Goal: Task Accomplishment & Management: Manage account settings

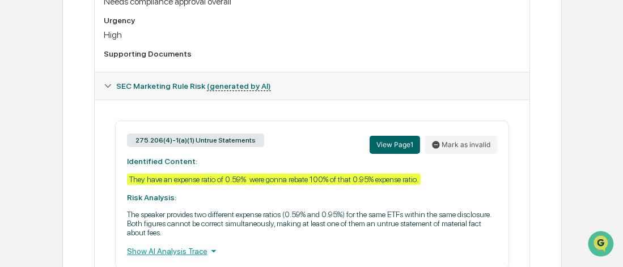
scroll to position [445, 0]
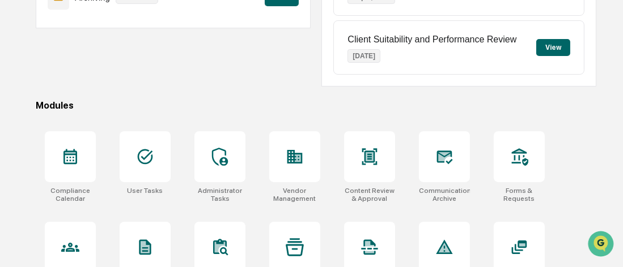
scroll to position [31, 0]
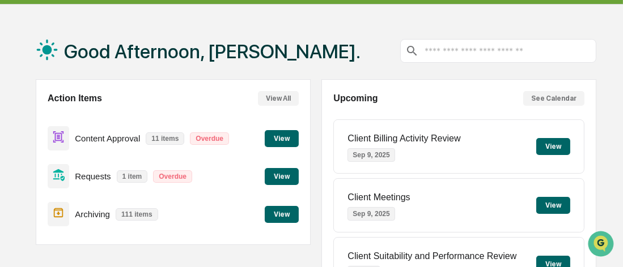
click at [276, 137] on button "View" at bounding box center [282, 138] width 34 height 17
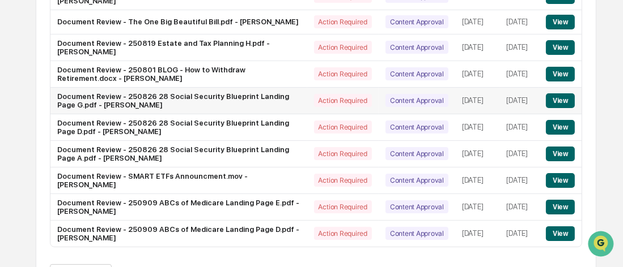
scroll to position [193, 0]
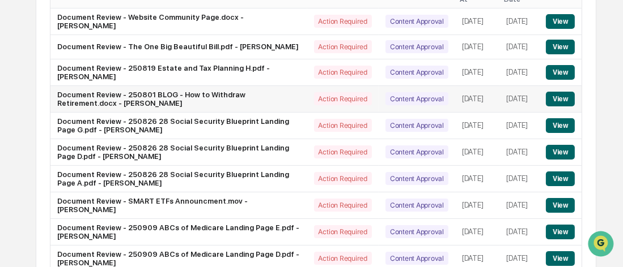
click at [557, 92] on button "View" at bounding box center [560, 99] width 29 height 15
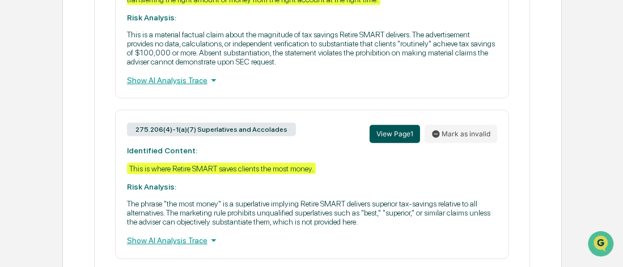
scroll to position [566, 0]
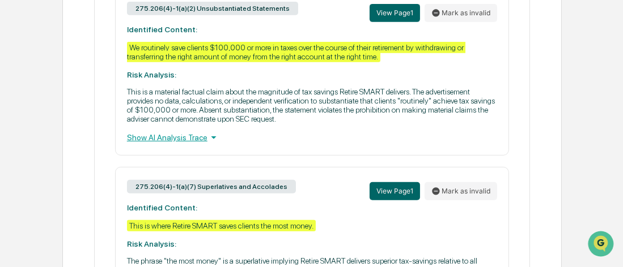
click at [183, 137] on div "Show AI Analysis Trace" at bounding box center [312, 137] width 370 height 12
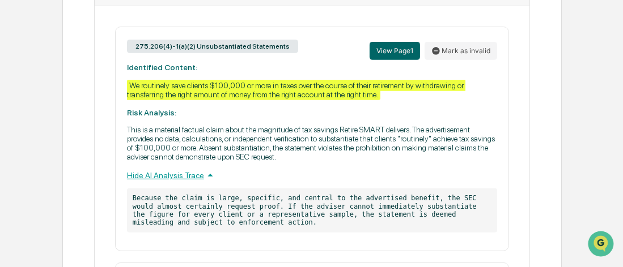
scroll to position [510, 0]
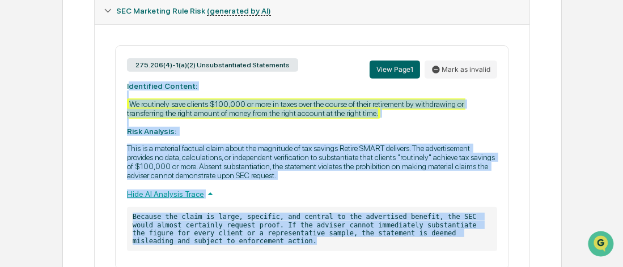
drag, startPoint x: 127, startPoint y: 80, endPoint x: 306, endPoint y: 244, distance: 242.2
click at [306, 244] on div "275.206(4)-1(a)(2) Unsubstantiated Statements View Page 1 Mark as invalid Ident…" at bounding box center [312, 157] width 394 height 225
copy div "dentified Content: We routinely save clients $100,000 or more in taxes over the…"
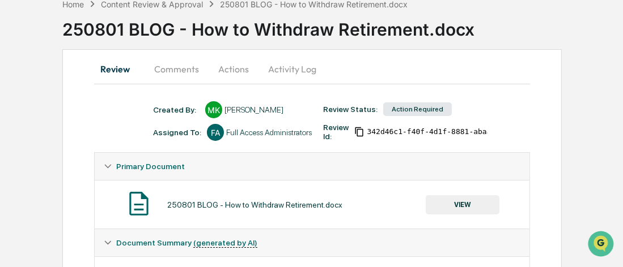
scroll to position [57, 0]
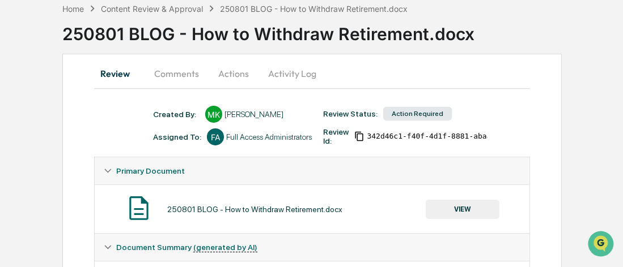
click at [180, 74] on button "Comments" at bounding box center [176, 73] width 63 height 27
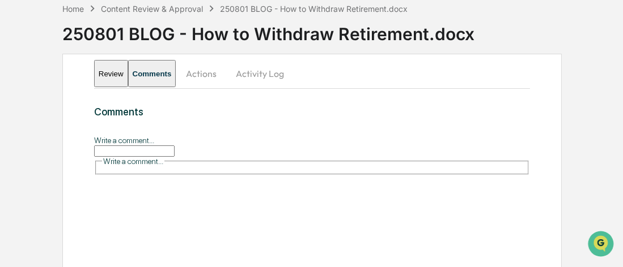
scroll to position [0, 0]
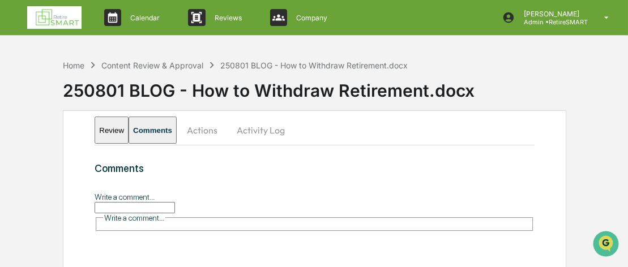
click at [126, 203] on input "Write a comment..." at bounding box center [135, 207] width 80 height 11
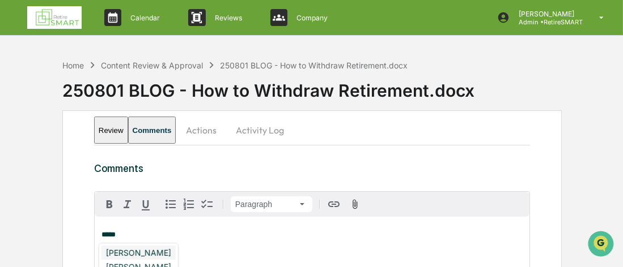
click at [146, 251] on div "[PERSON_NAME]" at bounding box center [138, 253] width 74 height 14
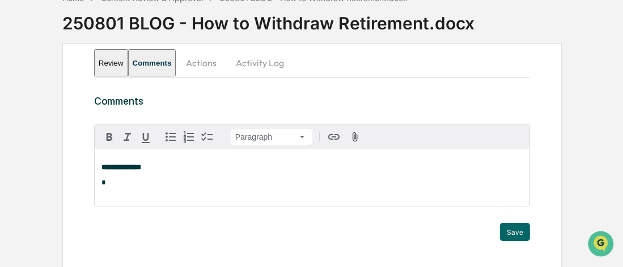
scroll to position [87, 0]
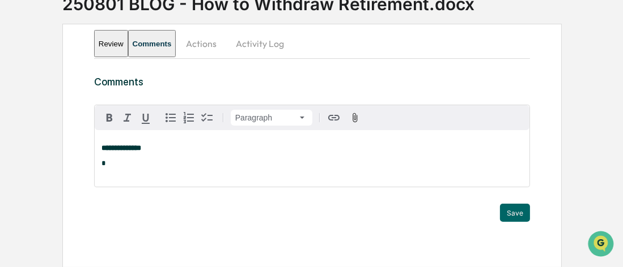
click at [127, 44] on button "Review" at bounding box center [111, 43] width 34 height 27
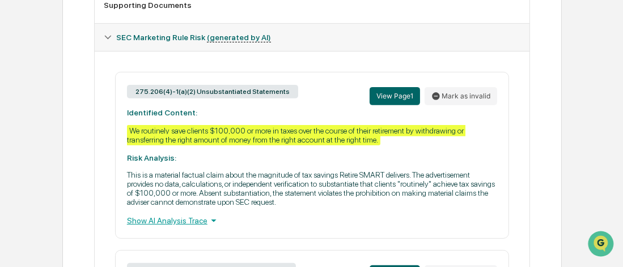
scroll to position [540, 0]
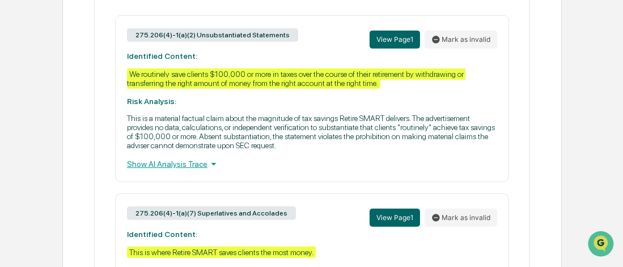
click at [188, 166] on div "Show AI Analysis Trace" at bounding box center [312, 164] width 370 height 12
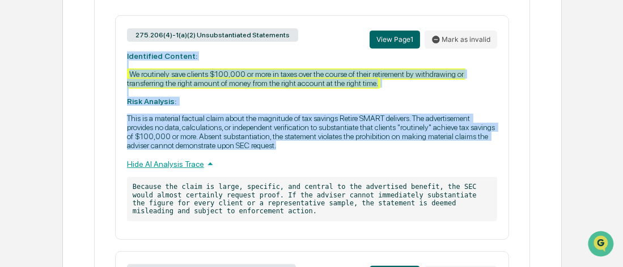
drag, startPoint x: 287, startPoint y: 151, endPoint x: 123, endPoint y: 53, distance: 190.8
click at [123, 53] on div "275.206(4)-1(a)(2) Unsubstantiated Statements View Page 1 Mark as invalid Ident…" at bounding box center [312, 127] width 394 height 225
copy div "Identified Content: We routinely save clients $100,000 or more in taxes over th…"
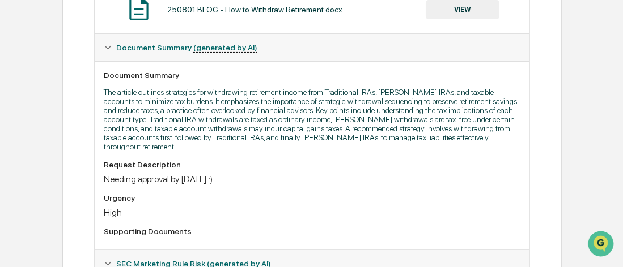
scroll to position [30, 0]
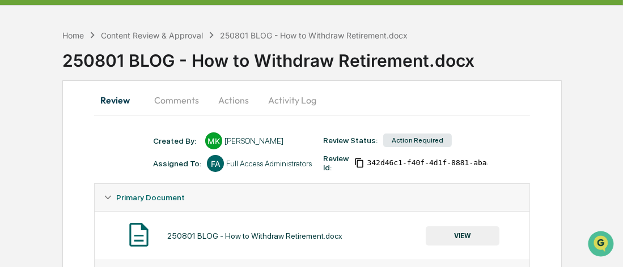
click at [173, 100] on button "Comments" at bounding box center [176, 100] width 63 height 27
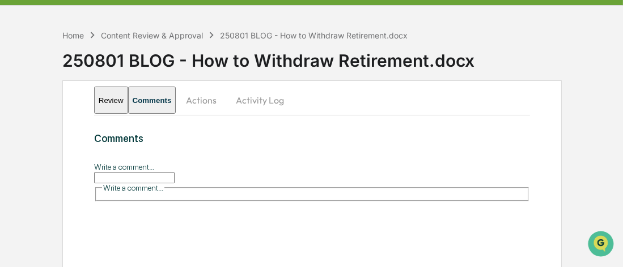
scroll to position [0, 0]
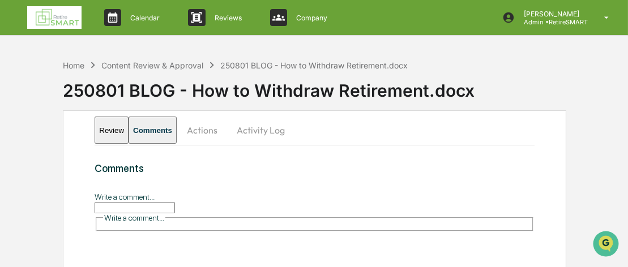
click at [133, 202] on input "Write a comment..." at bounding box center [135, 207] width 80 height 11
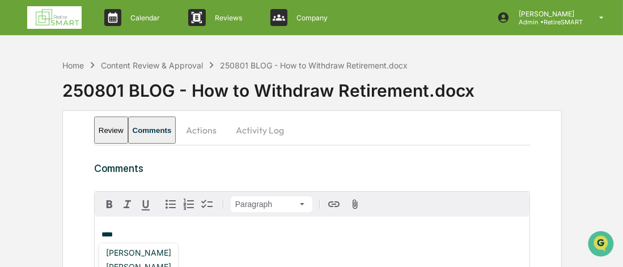
click at [136, 250] on div "[PERSON_NAME]" at bounding box center [138, 253] width 74 height 14
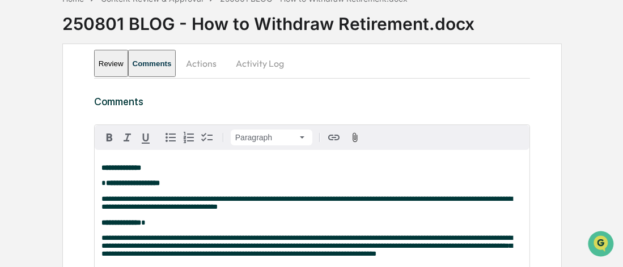
scroll to position [123, 0]
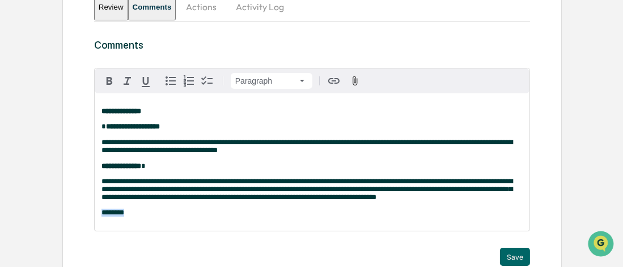
drag, startPoint x: 130, startPoint y: 222, endPoint x: 95, endPoint y: 218, distance: 36.0
click at [95, 218] on div "**********" at bounding box center [312, 162] width 434 height 138
click at [111, 86] on icon "button" at bounding box center [110, 81] width 14 height 14
click at [144, 217] on p "********" at bounding box center [311, 213] width 421 height 8
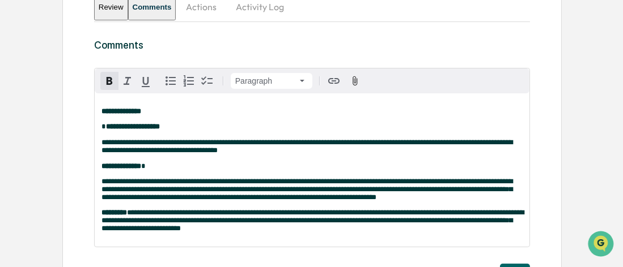
click at [129, 222] on span "**********" at bounding box center [312, 220] width 422 height 23
click at [108, 80] on icon "button" at bounding box center [109, 81] width 6 height 8
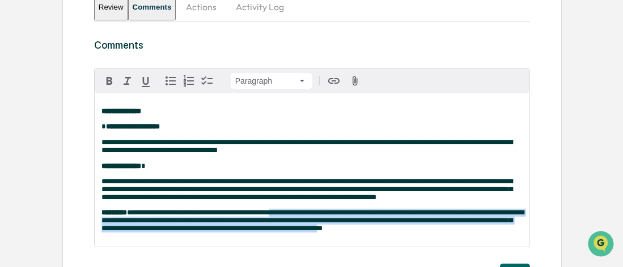
drag, startPoint x: 379, startPoint y: 240, endPoint x: 275, endPoint y: 219, distance: 106.4
click at [275, 219] on span "**********" at bounding box center [312, 220] width 422 height 23
click at [109, 81] on icon "button" at bounding box center [109, 81] width 6 height 8
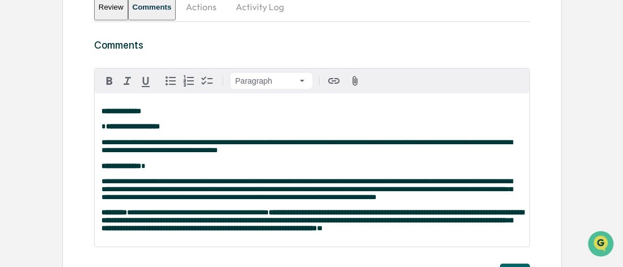
click at [301, 152] on p "**********" at bounding box center [311, 147] width 421 height 48
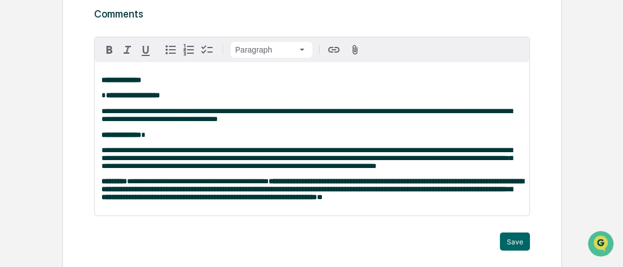
scroll to position [195, 0]
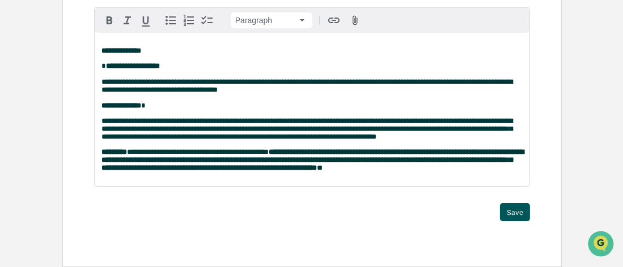
click at [507, 211] on button "Save" at bounding box center [515, 212] width 30 height 18
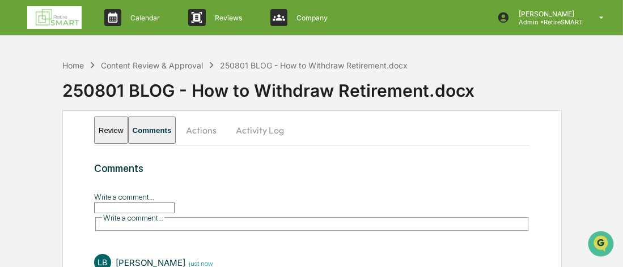
click at [116, 128] on button "Review" at bounding box center [111, 130] width 34 height 27
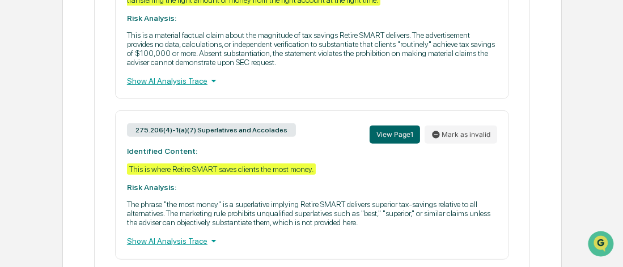
scroll to position [680, 0]
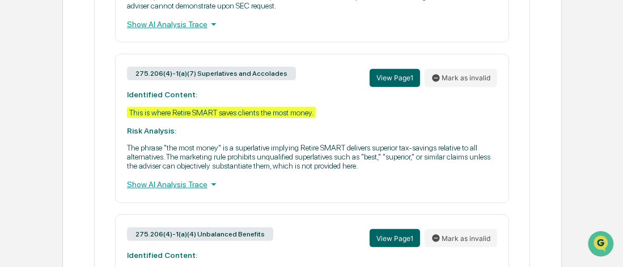
click at [196, 191] on div "Show AI Analysis Trace" at bounding box center [312, 184] width 370 height 12
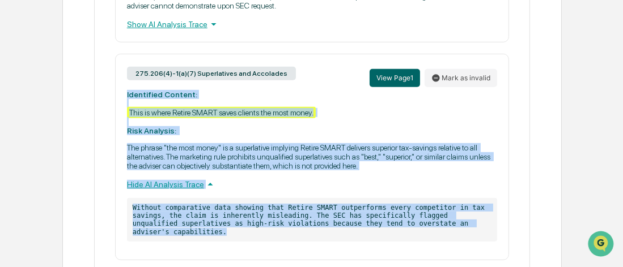
drag, startPoint x: 126, startPoint y: 95, endPoint x: 429, endPoint y: 228, distance: 331.0
click at [429, 229] on div "275.206(4)-1(a)(7) Superlatives and Accolades View Page 1 Mark as invalid Ident…" at bounding box center [312, 157] width 394 height 207
click at [386, 82] on button "View Page 1" at bounding box center [394, 78] width 50 height 18
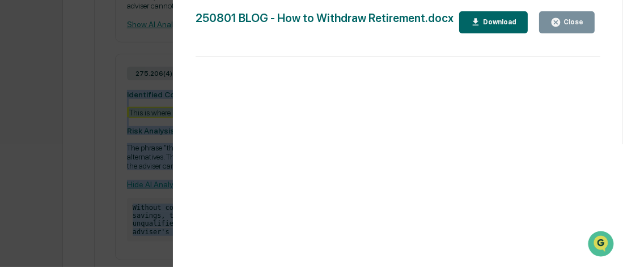
click at [495, 27] on div "Download" at bounding box center [493, 22] width 46 height 11
click at [570, 20] on div "Close" at bounding box center [572, 22] width 22 height 8
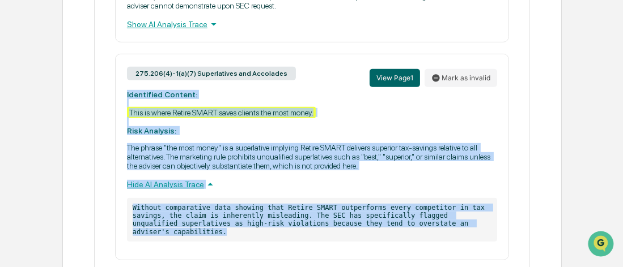
copy div "Identified Content: This is where Retire SMART saves clients the most money. Ri…"
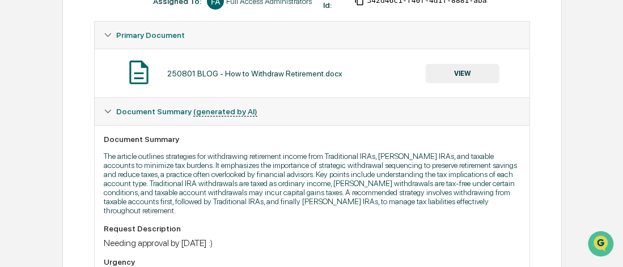
scroll to position [0, 0]
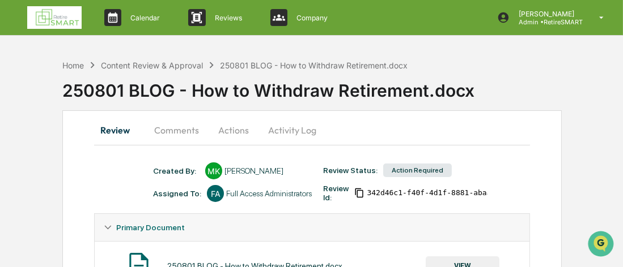
click at [169, 130] on button "Comments" at bounding box center [176, 130] width 63 height 27
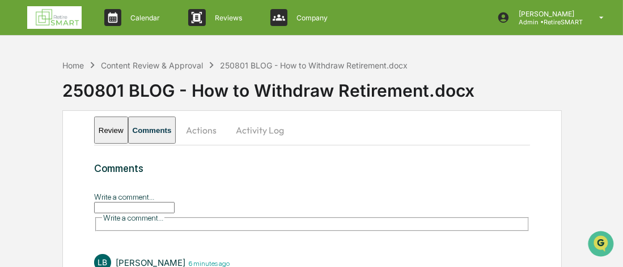
click at [134, 202] on div "Write a comment... Write a comment..." at bounding box center [312, 211] width 436 height 40
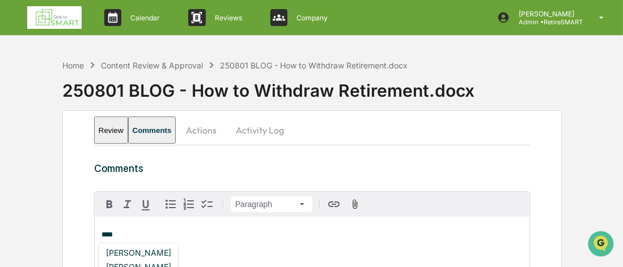
click at [131, 254] on div "[PERSON_NAME]" at bounding box center [138, 253] width 74 height 14
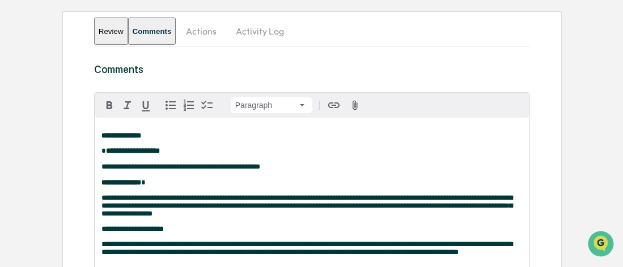
scroll to position [156, 0]
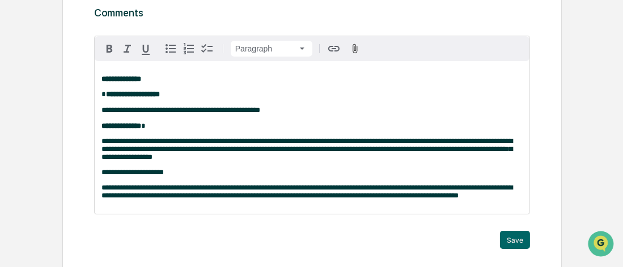
click at [116, 176] on span "**********" at bounding box center [132, 172] width 62 height 7
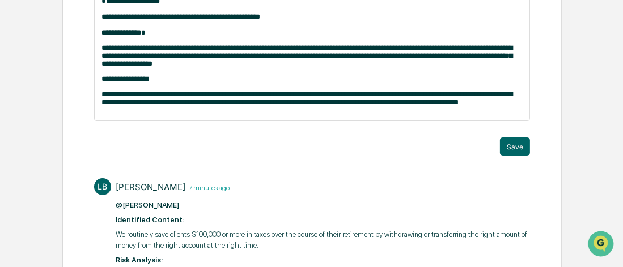
scroll to position [269, 0]
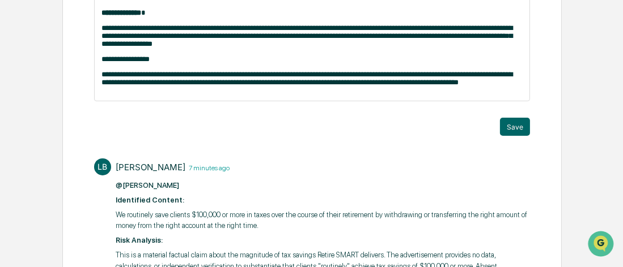
click at [496, 87] on p "**********" at bounding box center [311, 79] width 421 height 16
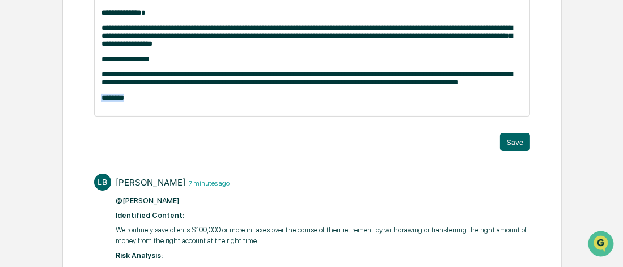
drag, startPoint x: 124, startPoint y: 108, endPoint x: 99, endPoint y: 105, distance: 25.7
click at [99, 105] on div "**********" at bounding box center [312, 32] width 434 height 168
drag, startPoint x: 109, startPoint y: 107, endPoint x: 267, endPoint y: 168, distance: 168.9
click at [267, 168] on div "**********" at bounding box center [312, 122] width 436 height 457
click at [133, 102] on p "********" at bounding box center [311, 98] width 421 height 8
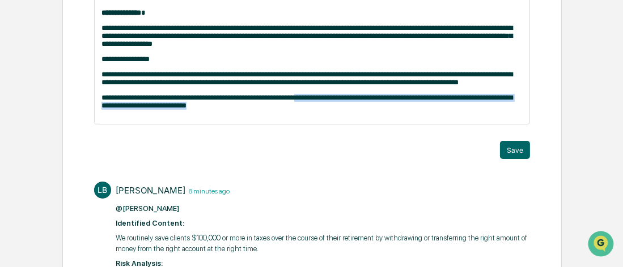
drag, startPoint x: 210, startPoint y: 119, endPoint x: 298, endPoint y: 109, distance: 88.9
click at [298, 109] on p "**********" at bounding box center [311, 102] width 421 height 16
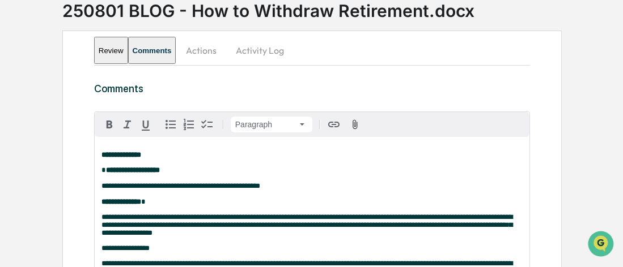
scroll to position [99, 0]
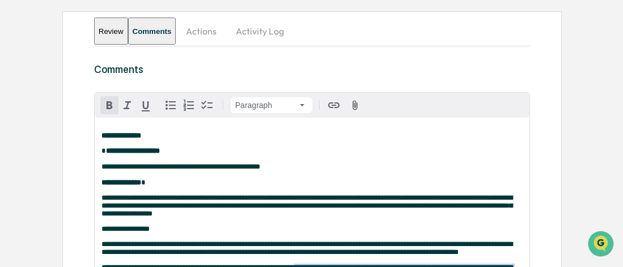
click at [111, 99] on span "button" at bounding box center [110, 106] width 14 height 14
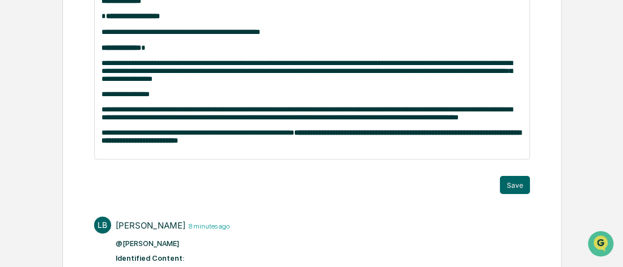
scroll to position [269, 0]
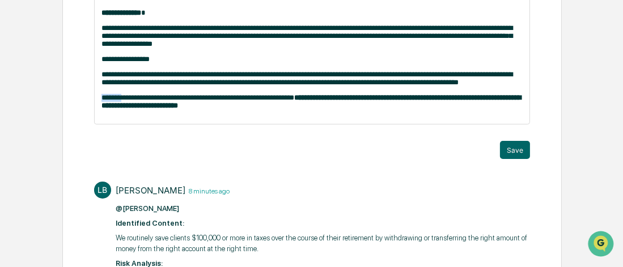
drag, startPoint x: 123, startPoint y: 108, endPoint x: 108, endPoint y: 110, distance: 16.1
click at [104, 101] on span "**********" at bounding box center [197, 97] width 193 height 7
click at [128, 101] on span "**********" at bounding box center [197, 97] width 193 height 7
drag, startPoint x: 123, startPoint y: 109, endPoint x: 97, endPoint y: 96, distance: 29.6
click at [95, 106] on div "**********" at bounding box center [312, 36] width 434 height 176
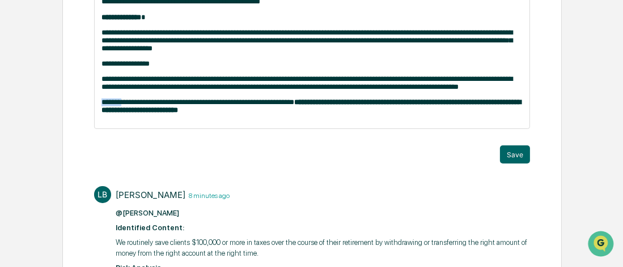
scroll to position [156, 0]
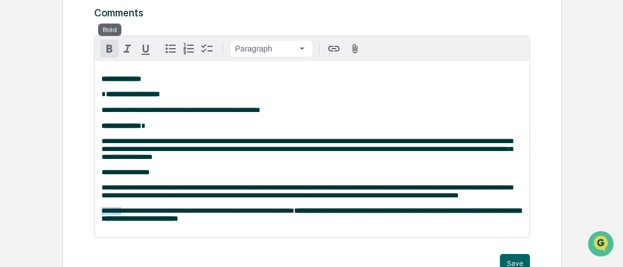
click at [108, 50] on icon "button" at bounding box center [110, 49] width 14 height 14
click at [230, 177] on p "**********" at bounding box center [311, 173] width 421 height 8
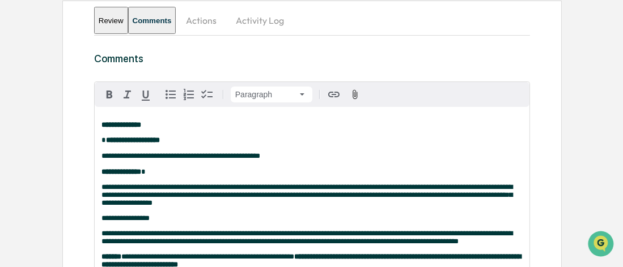
scroll to position [269, 0]
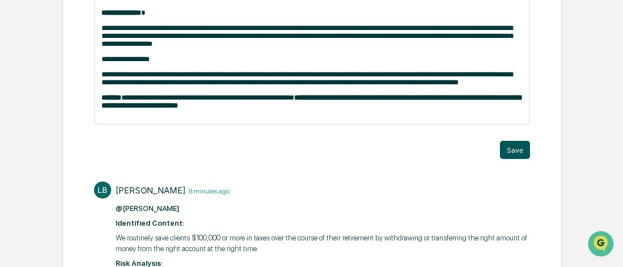
click at [517, 159] on button "Save" at bounding box center [515, 150] width 30 height 18
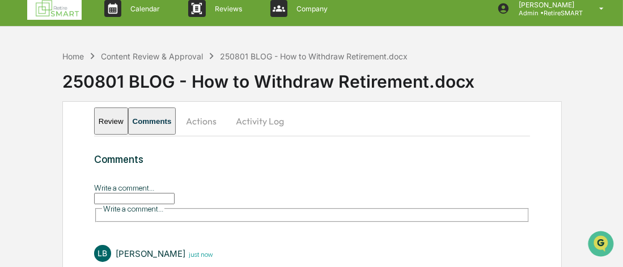
scroll to position [0, 0]
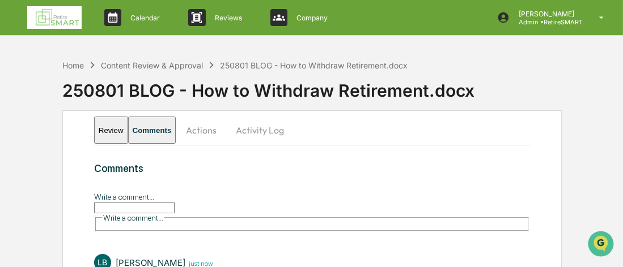
click at [119, 125] on button "Review" at bounding box center [111, 130] width 34 height 27
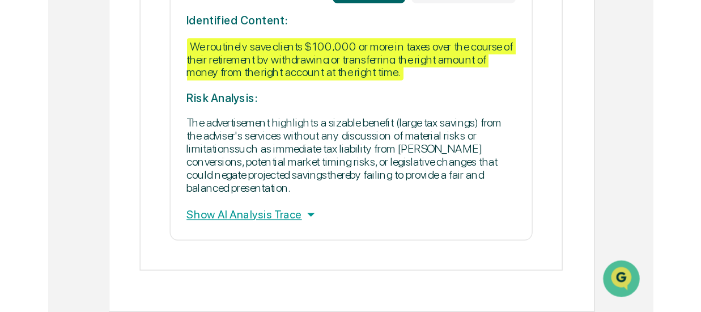
scroll to position [789, 0]
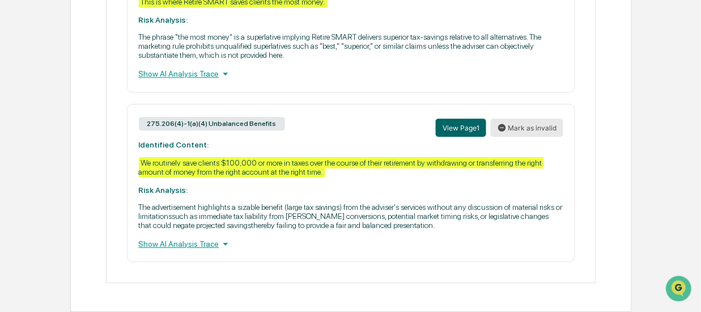
click at [523, 122] on button "Mark as invalid" at bounding box center [527, 127] width 73 height 18
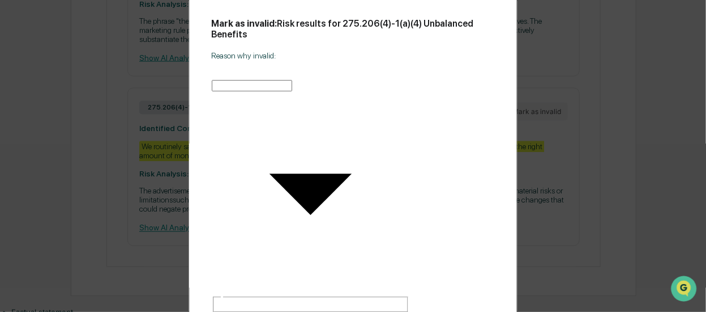
type input "**********"
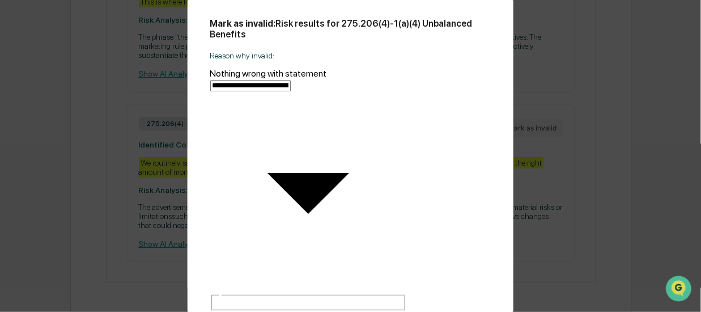
type textarea "**********"
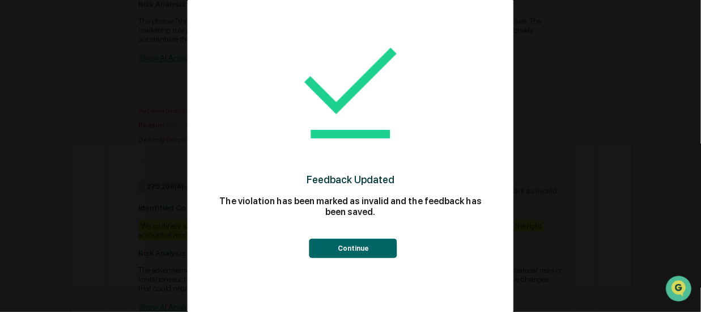
click at [360, 248] on button "Continue" at bounding box center [353, 247] width 88 height 19
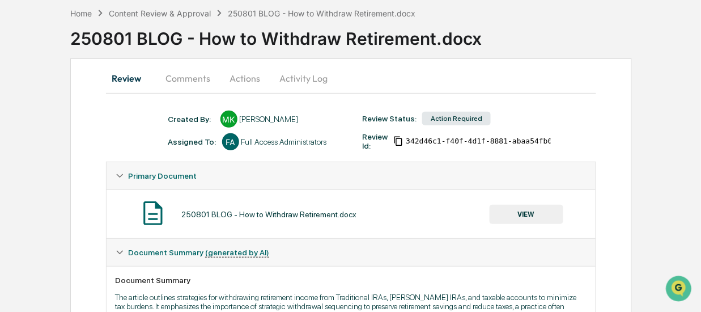
scroll to position [0, 0]
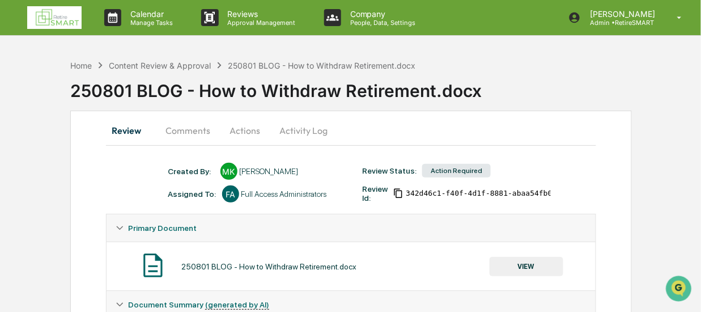
click at [247, 129] on button "Actions" at bounding box center [245, 130] width 51 height 27
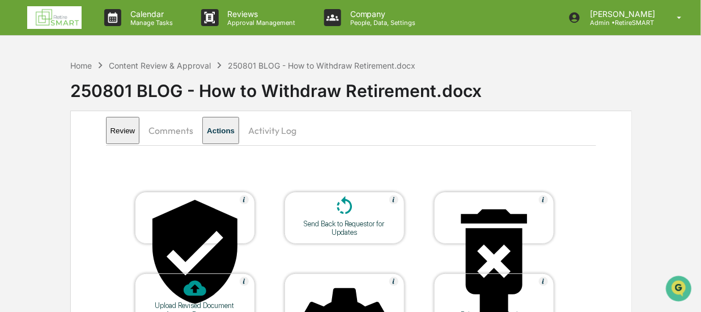
click at [335, 222] on div "Send Back to Requestor for Updates" at bounding box center [344, 227] width 102 height 17
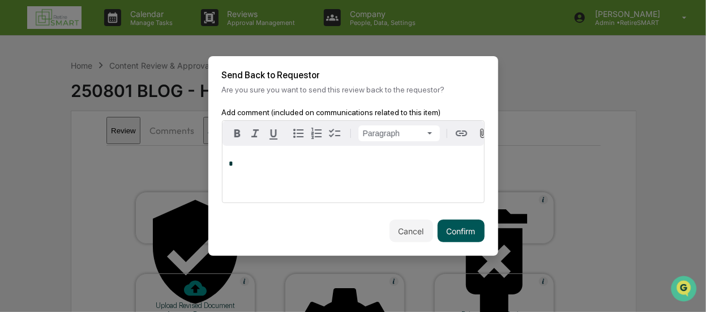
click at [463, 229] on button "Confirm" at bounding box center [461, 230] width 47 height 23
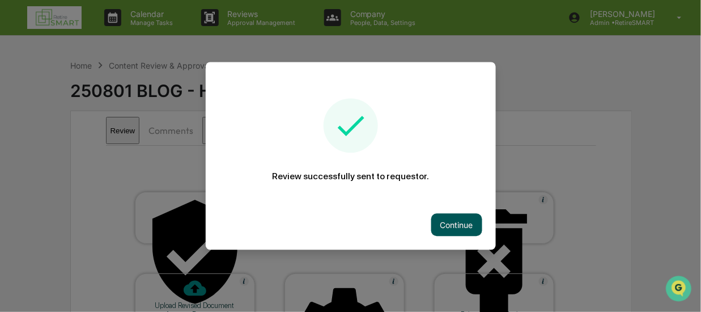
click at [438, 223] on button "Continue" at bounding box center [456, 225] width 51 height 23
